Goal: Task Accomplishment & Management: Use online tool/utility

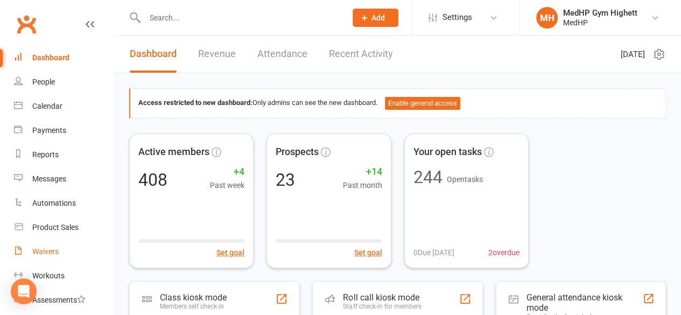
scroll to position [178, 0]
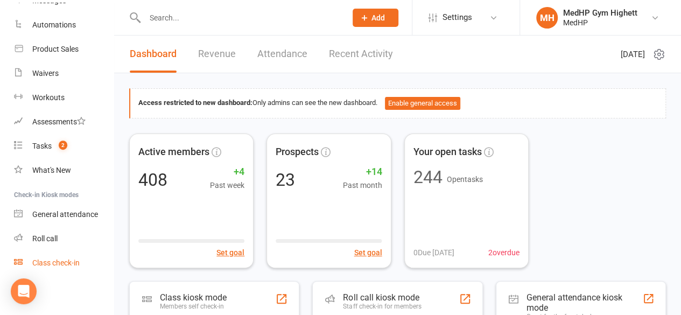
click at [62, 264] on div "Class check-in" at bounding box center [55, 262] width 47 height 9
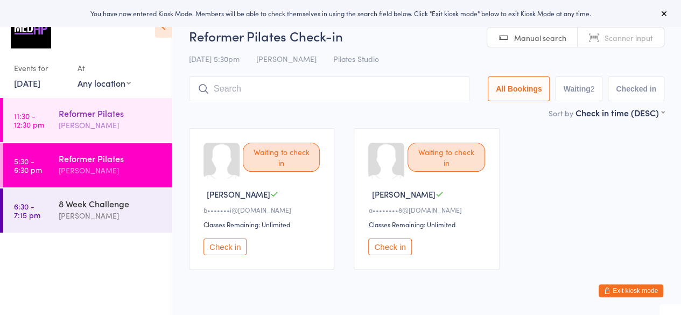
click at [128, 116] on div "Reformer Pilates" at bounding box center [111, 113] width 104 height 12
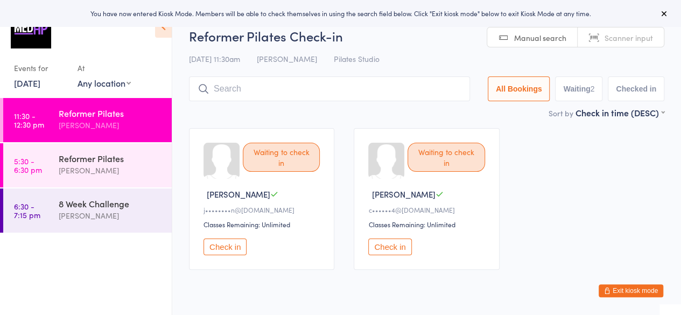
click at [230, 246] on button "Check in" at bounding box center [224, 246] width 43 height 17
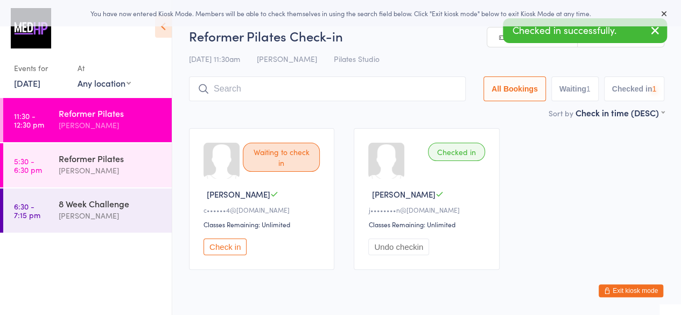
click at [230, 246] on button "Check in" at bounding box center [224, 246] width 43 height 17
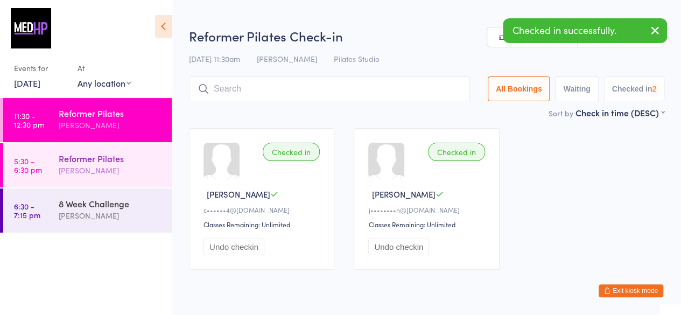
click at [94, 169] on div "Freya Andrews" at bounding box center [111, 170] width 104 height 12
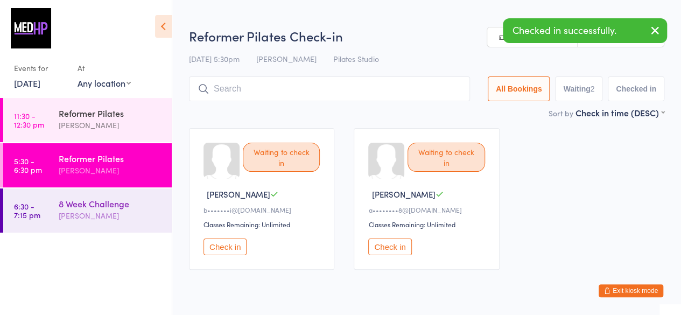
click at [69, 212] on div "Freya Andrews" at bounding box center [111, 215] width 104 height 12
